Goal: Task Accomplishment & Management: Use online tool/utility

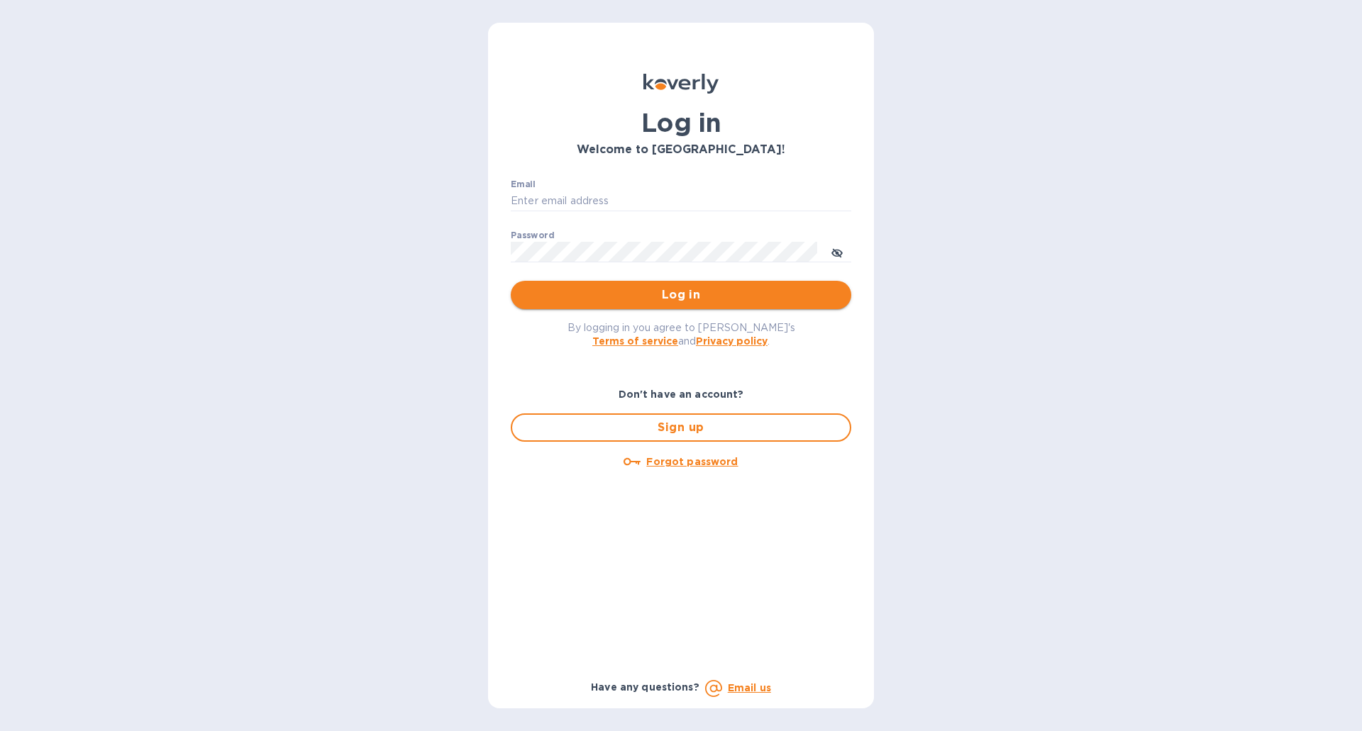
type input "[EMAIL_ADDRESS][DOMAIN_NAME]"
click at [695, 297] on span "Log in" at bounding box center [681, 294] width 318 height 17
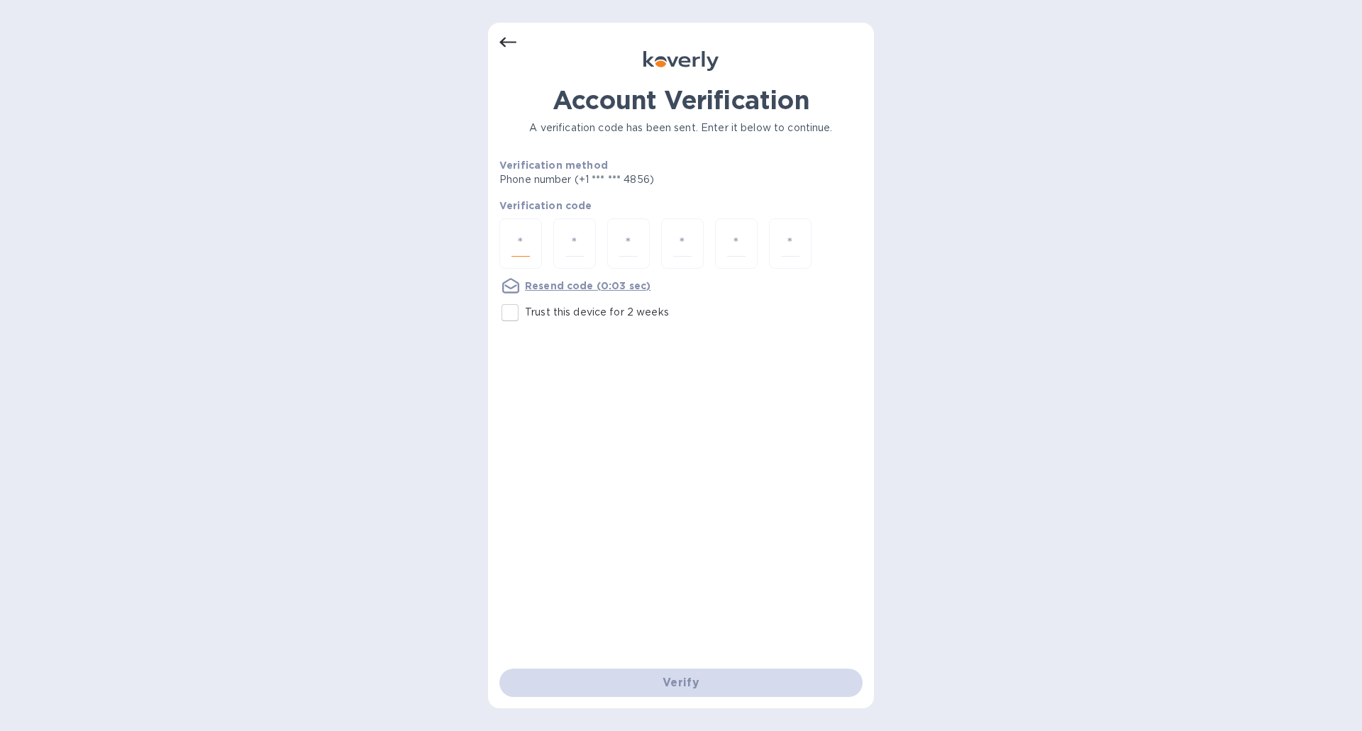
click at [527, 240] on input "number" at bounding box center [520, 243] width 18 height 26
type input "3"
type input "5"
type input "8"
type input "2"
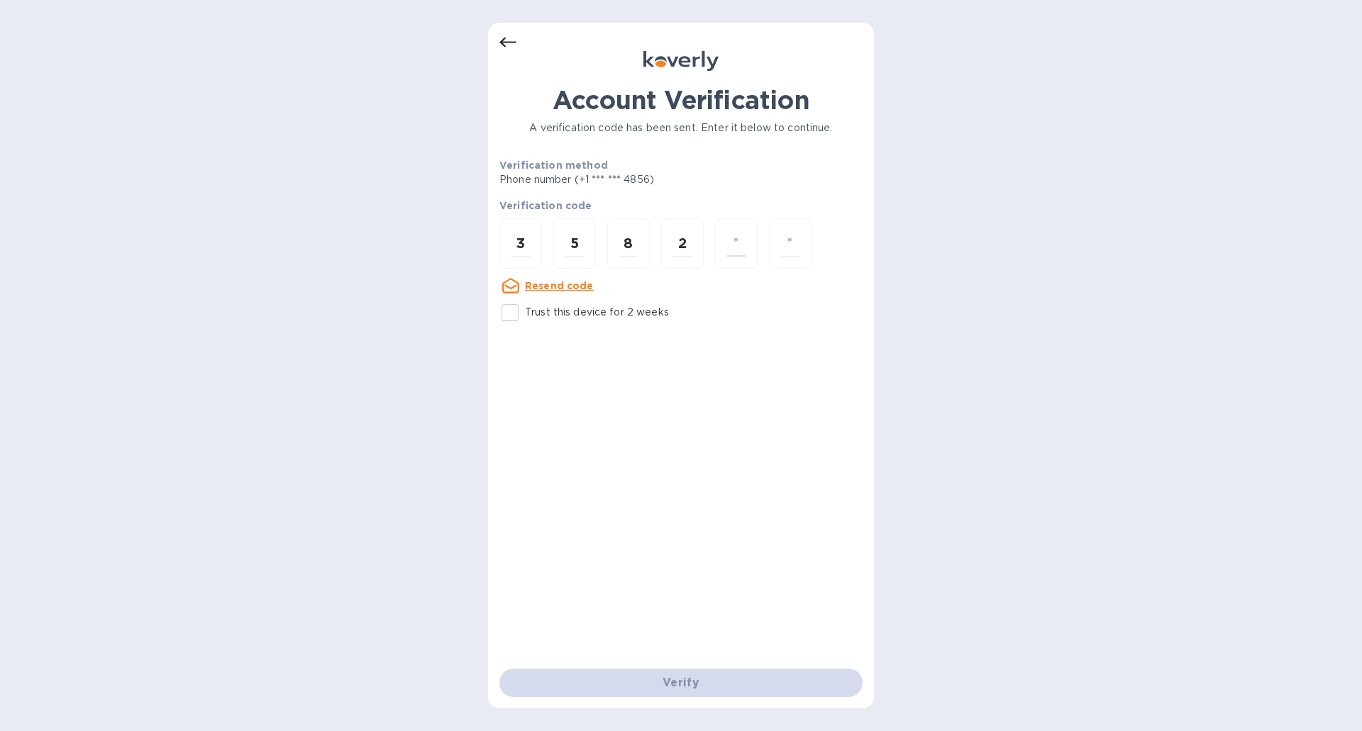
type input "4"
type input "5"
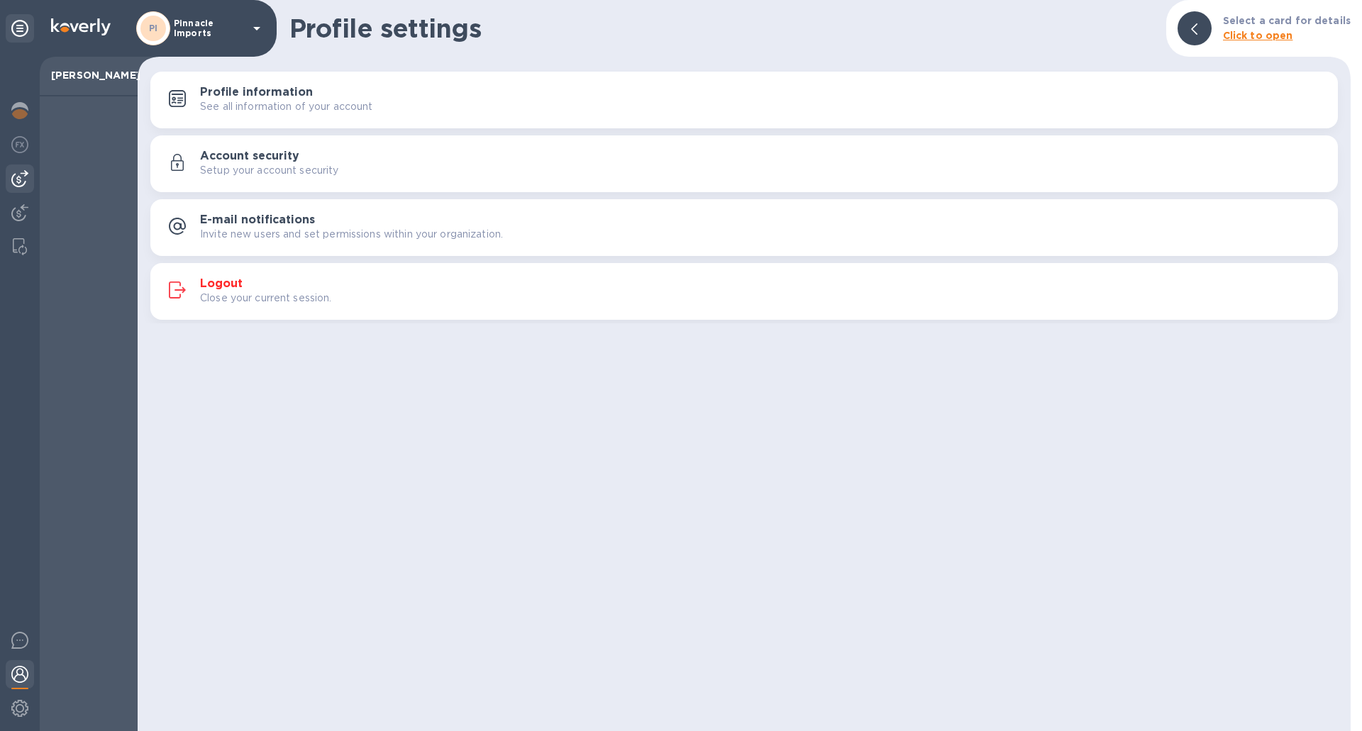
click at [21, 177] on img at bounding box center [19, 178] width 17 height 17
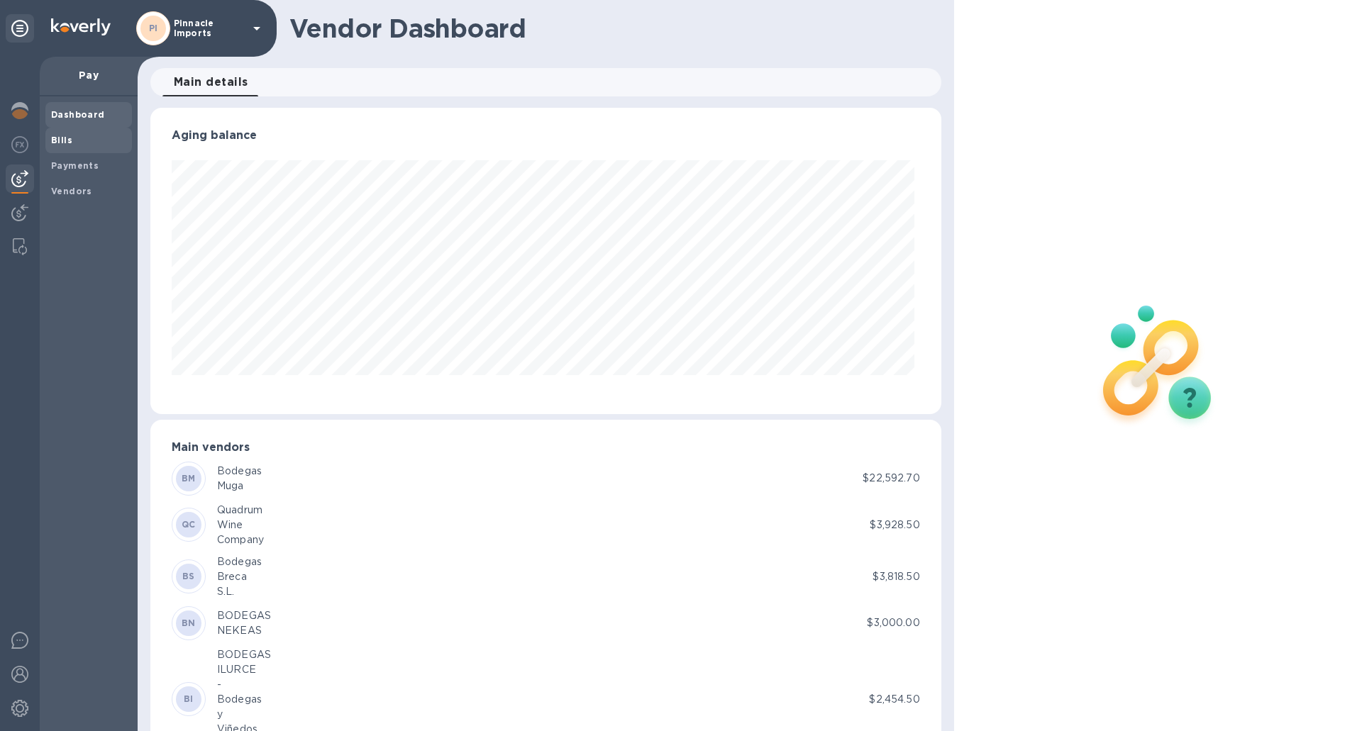
click at [60, 138] on b "Bills" at bounding box center [61, 140] width 21 height 11
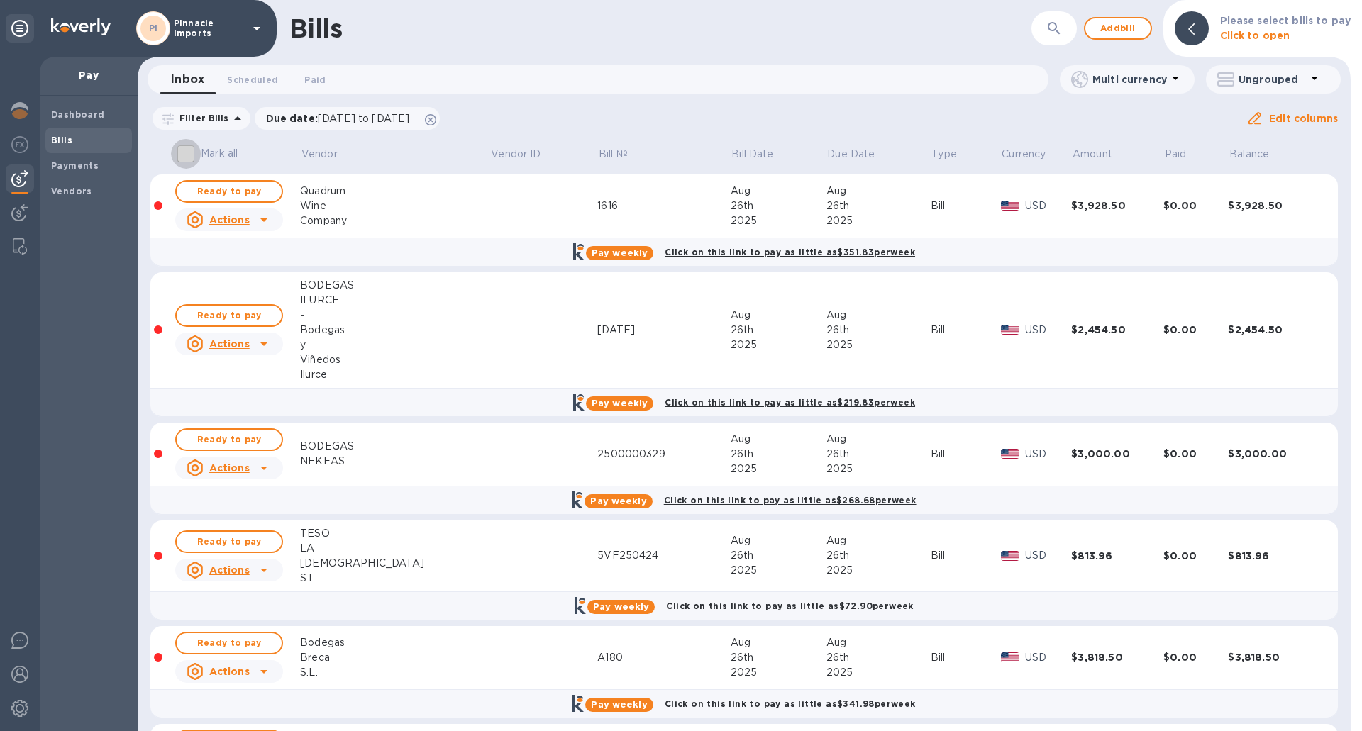
click at [189, 156] on input "Mark all" at bounding box center [186, 154] width 30 height 30
checkbox input "true"
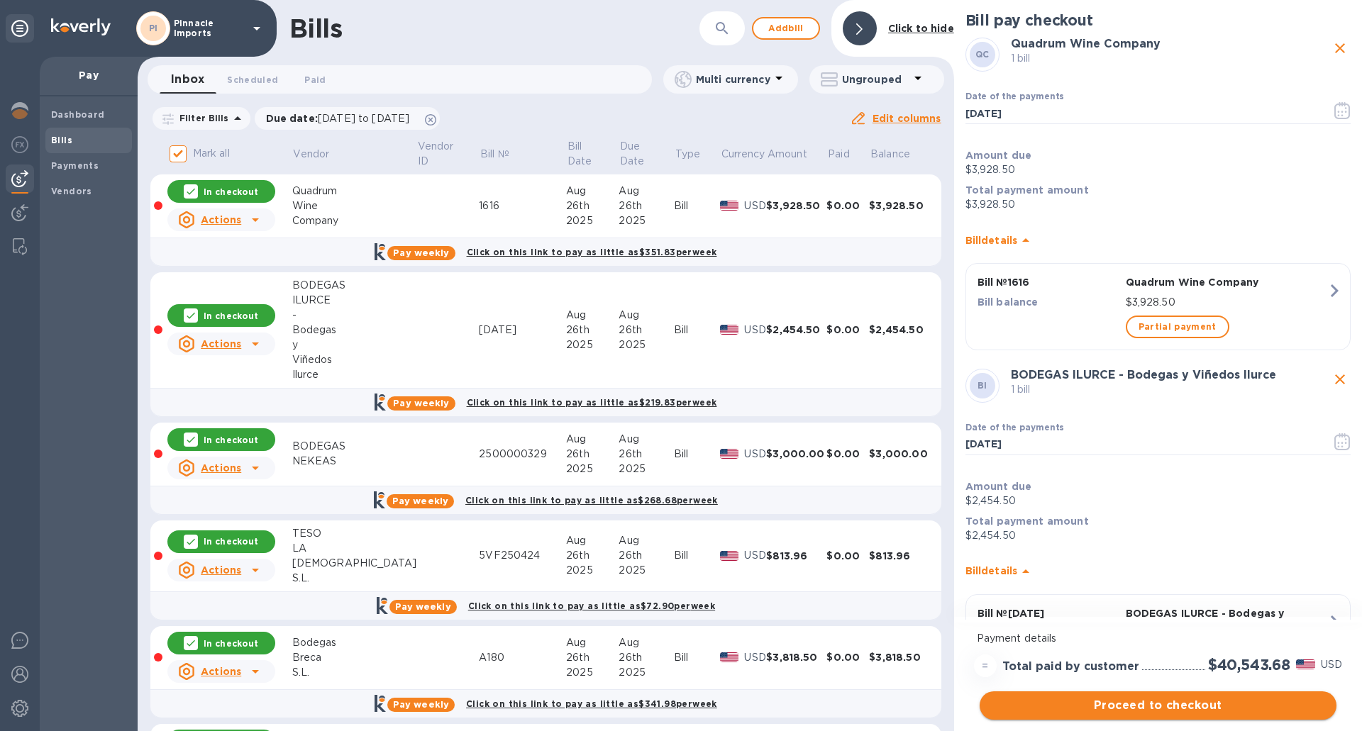
click at [1137, 710] on span "Proceed to checkout" at bounding box center [1158, 705] width 334 height 17
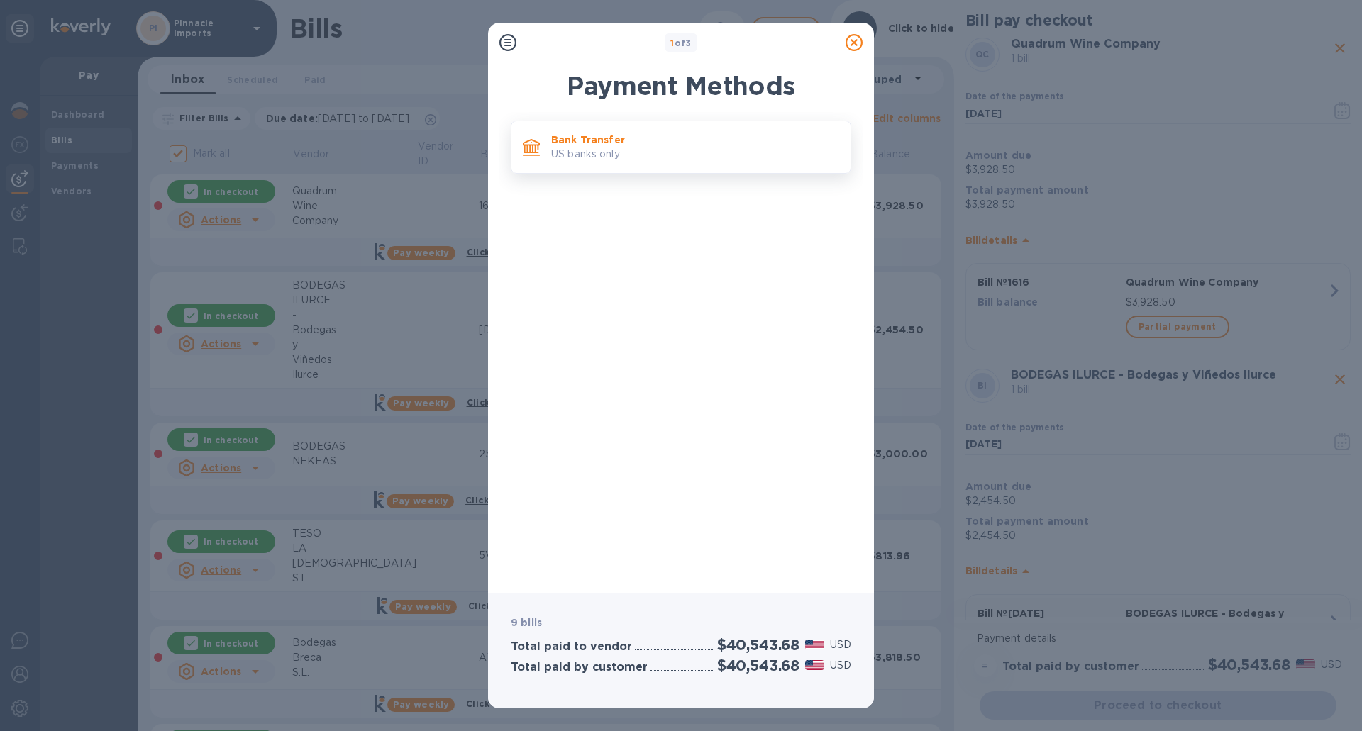
click at [603, 149] on p "US banks only." at bounding box center [695, 154] width 288 height 15
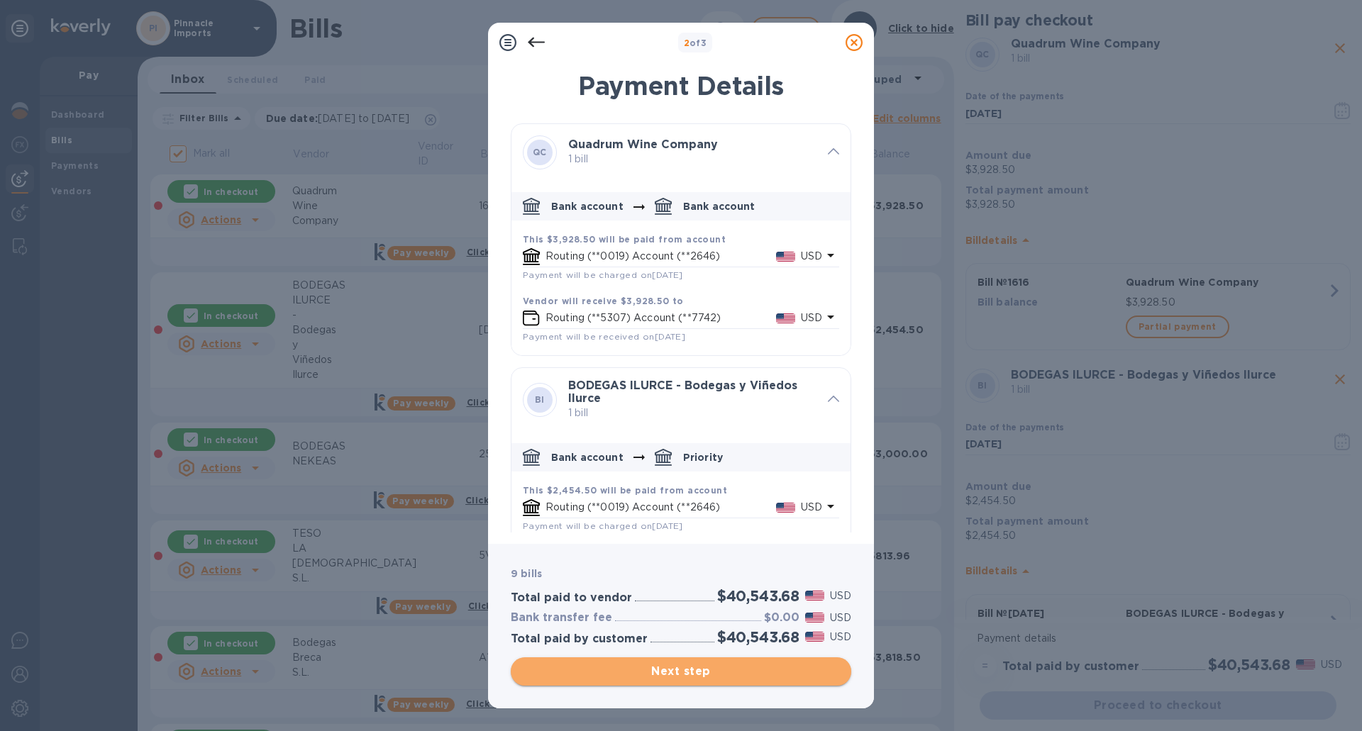
click at [673, 667] on span "Next step" at bounding box center [681, 671] width 318 height 17
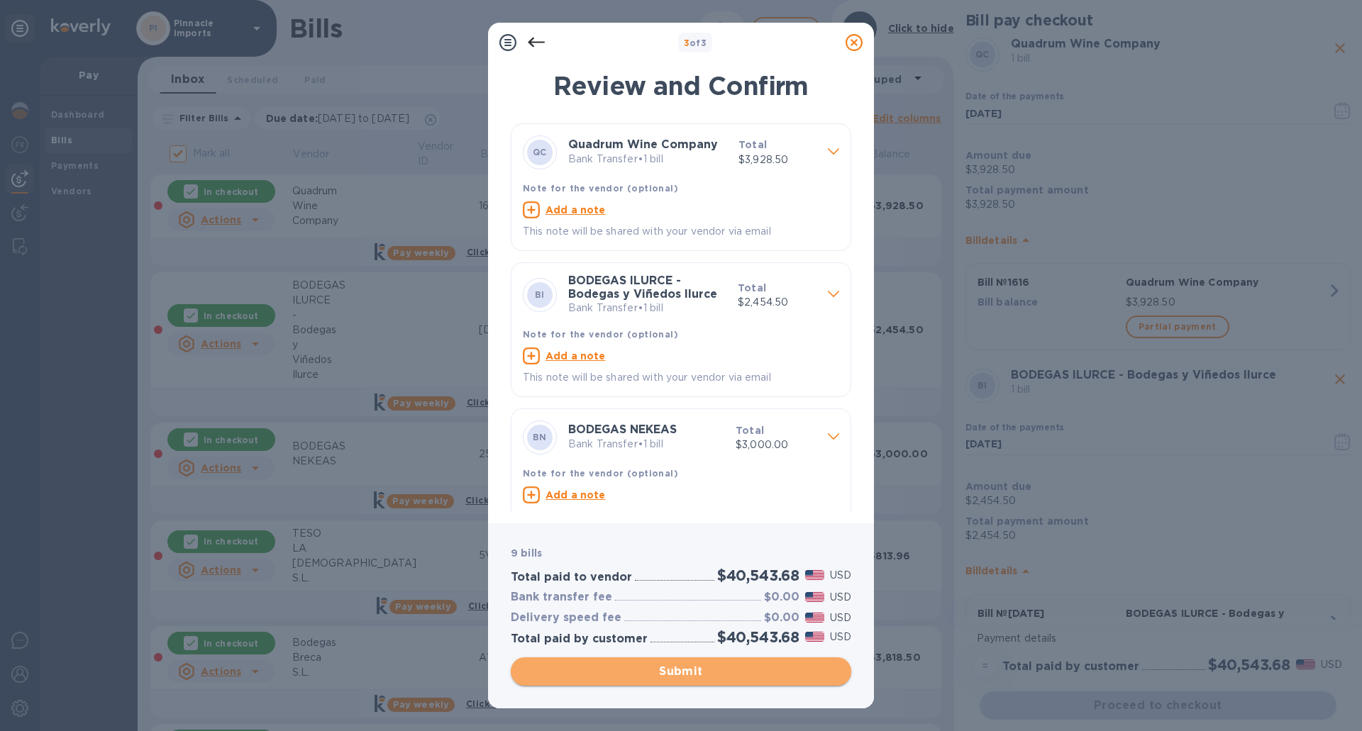
click at [673, 667] on span "Submit" at bounding box center [681, 671] width 318 height 17
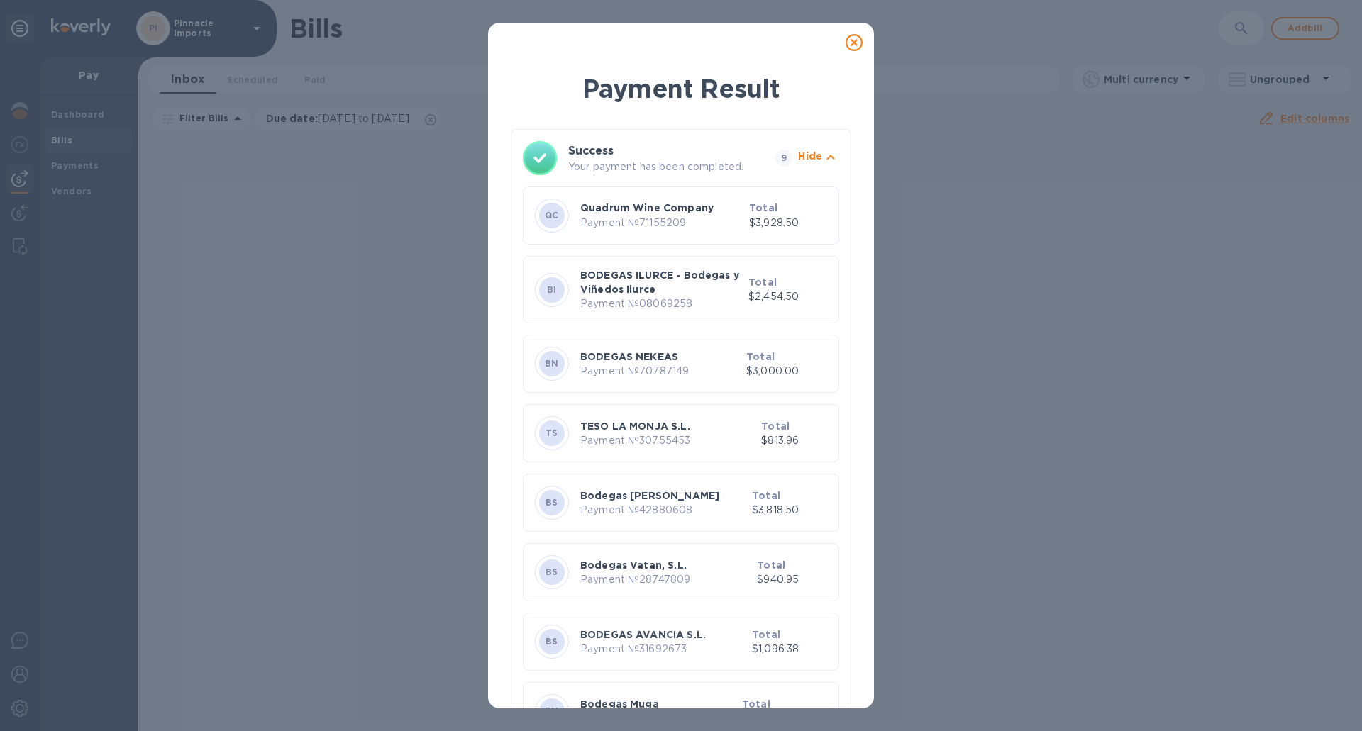
click at [851, 43] on icon at bounding box center [853, 42] width 17 height 17
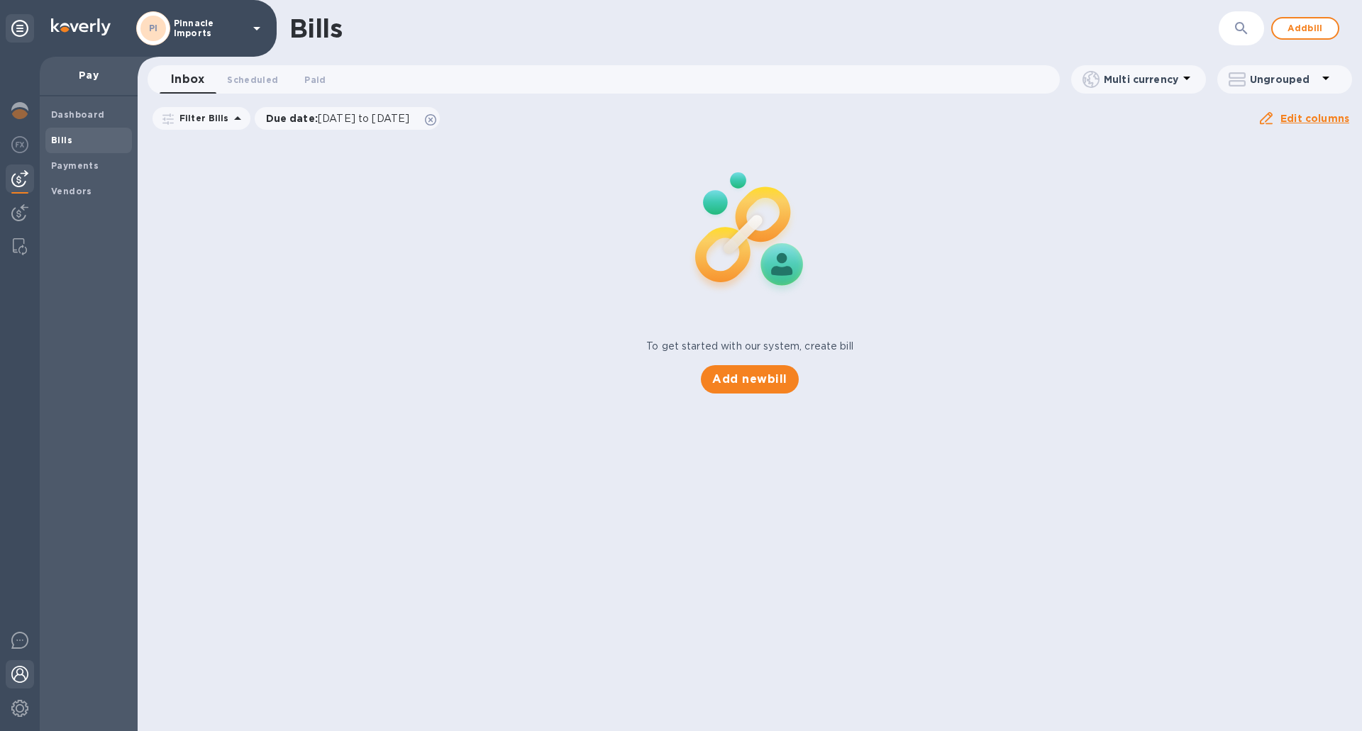
click at [21, 664] on div at bounding box center [20, 675] width 28 height 31
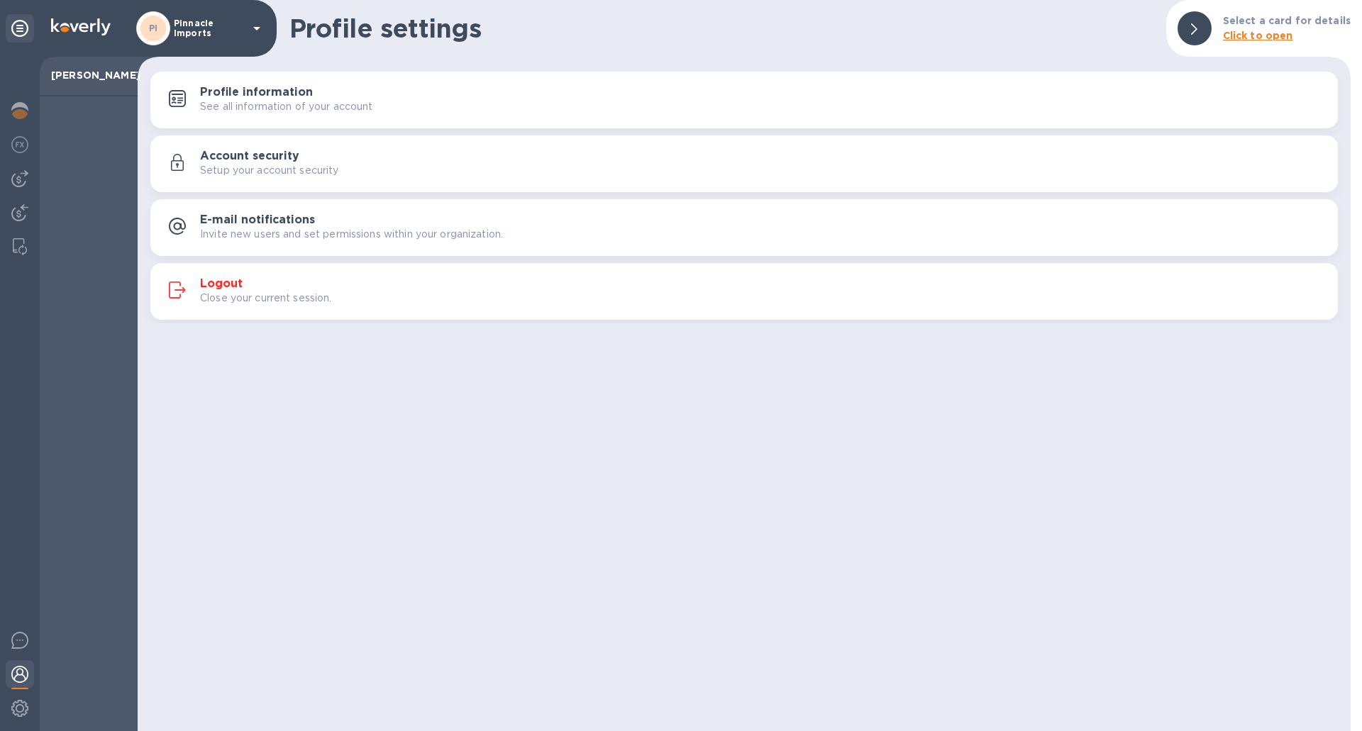
click at [216, 285] on h3 "Logout" at bounding box center [221, 283] width 43 height 13
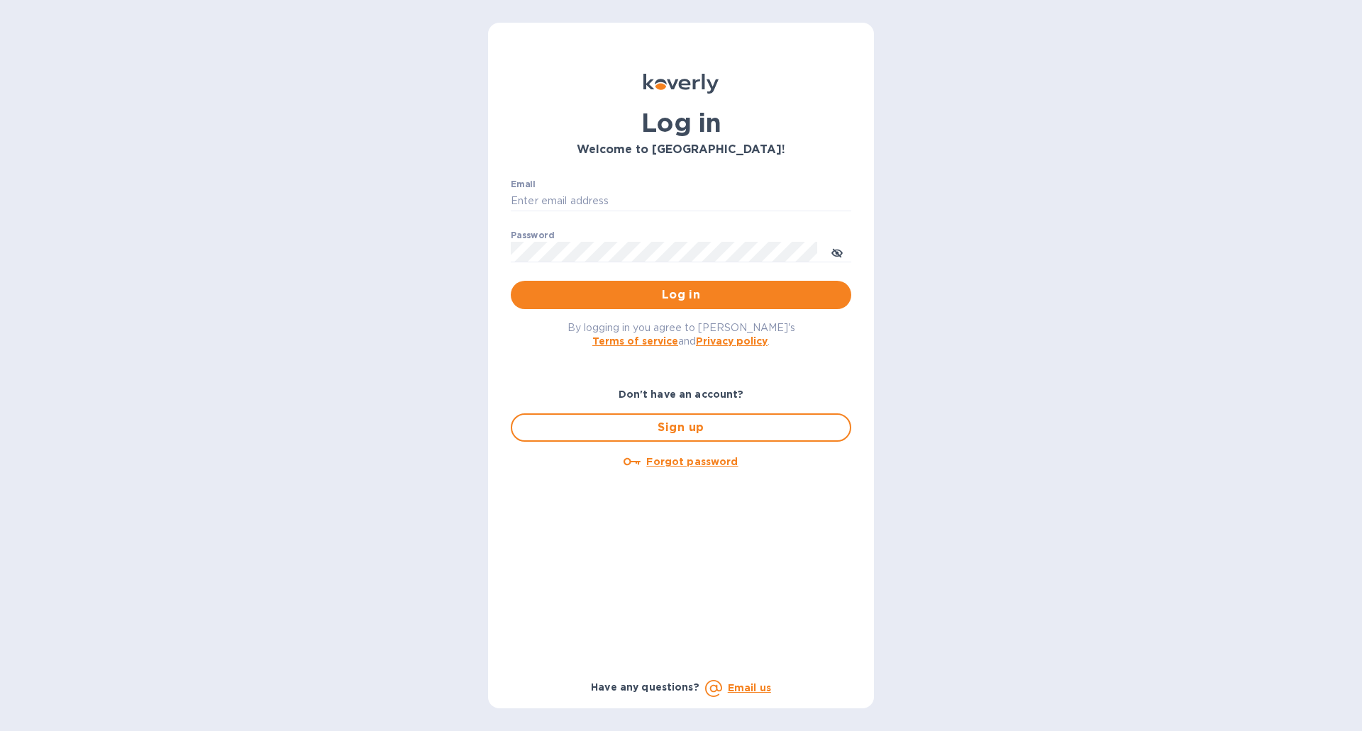
type input "[EMAIL_ADDRESS][DOMAIN_NAME]"
